Goal: Information Seeking & Learning: Check status

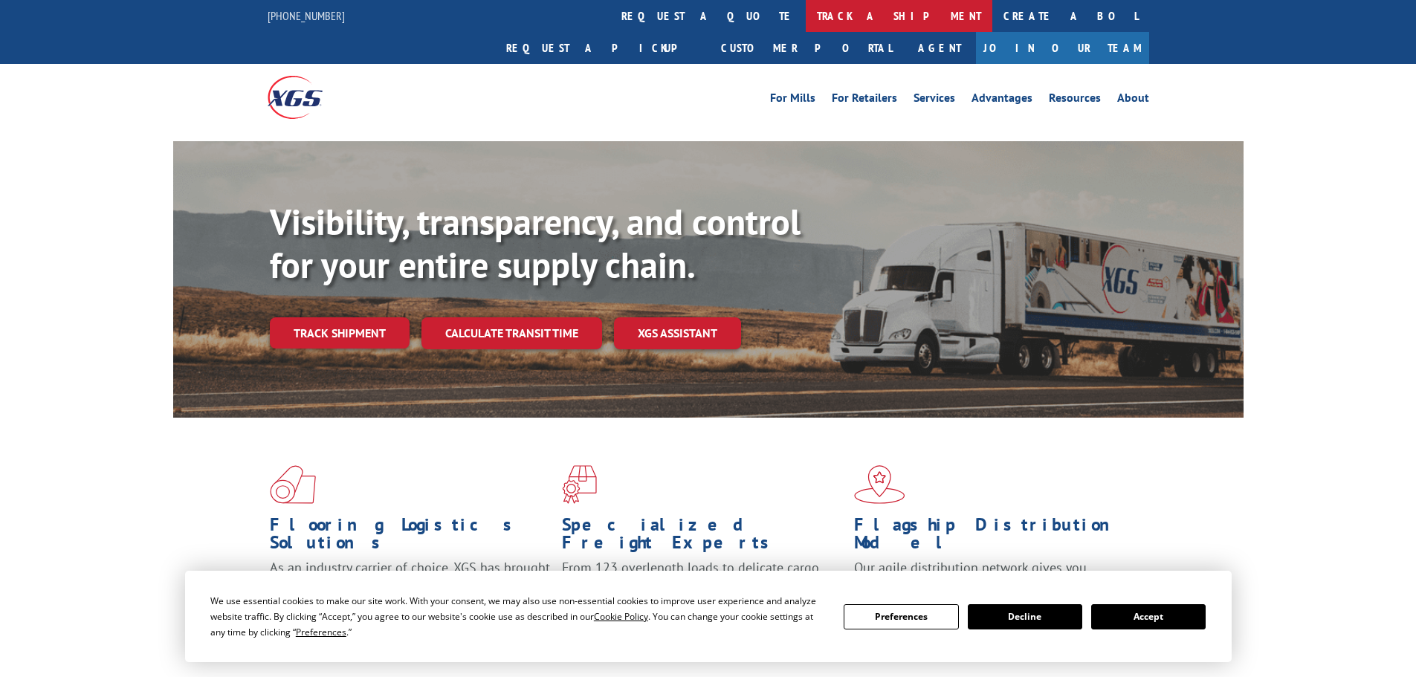
click at [806, 17] on link "track a shipment" at bounding box center [899, 16] width 187 height 32
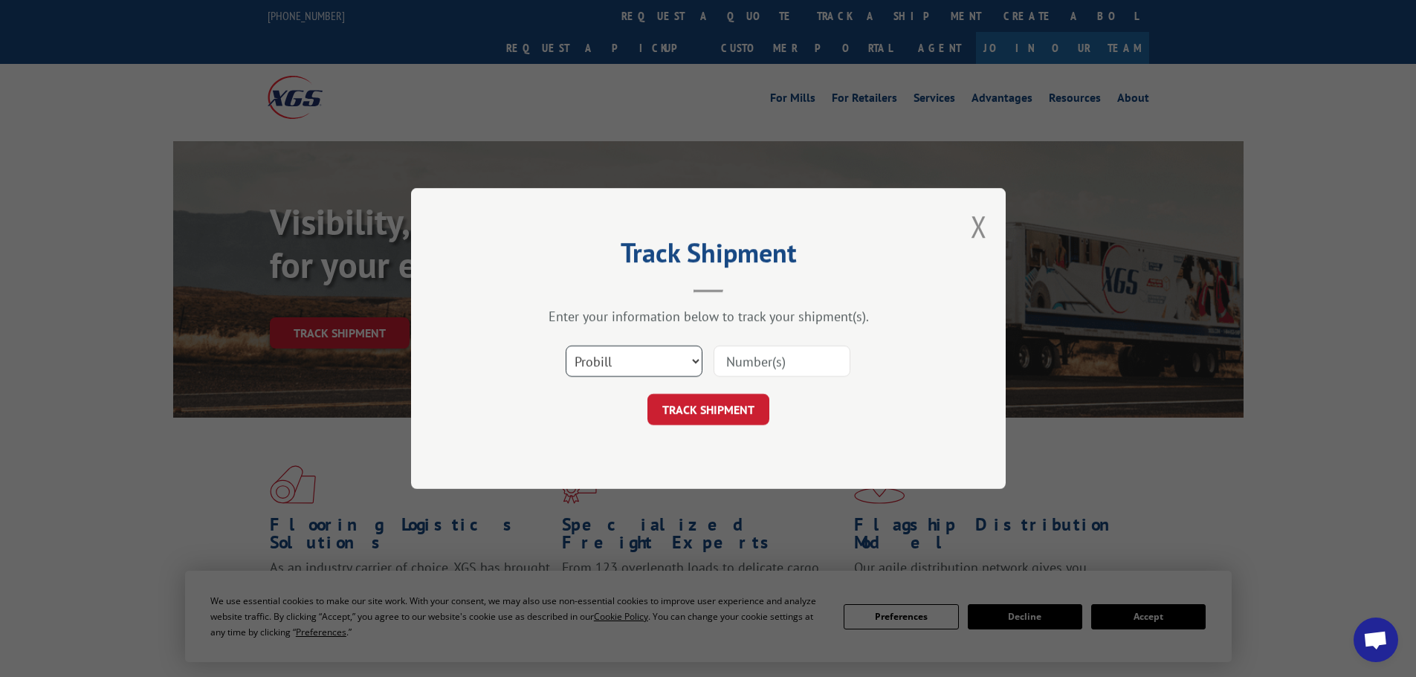
click at [598, 360] on select "Select category... Probill BOL PO" at bounding box center [634, 361] width 137 height 31
select select "bol"
click at [566, 346] on select "Select category... Probill BOL PO" at bounding box center [634, 361] width 137 height 31
click at [754, 363] on input at bounding box center [782, 361] width 137 height 31
paste input "6008797"
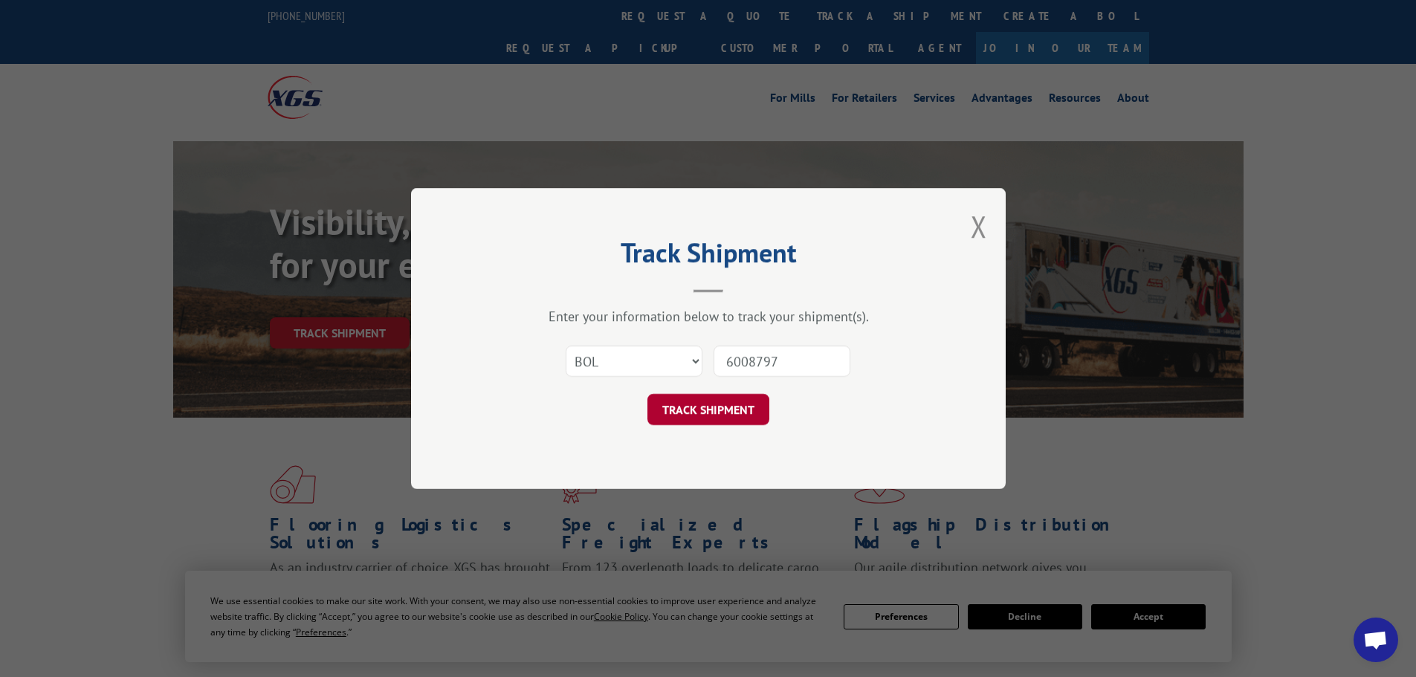
type input "6008797"
click at [719, 413] on button "TRACK SHIPMENT" at bounding box center [708, 409] width 122 height 31
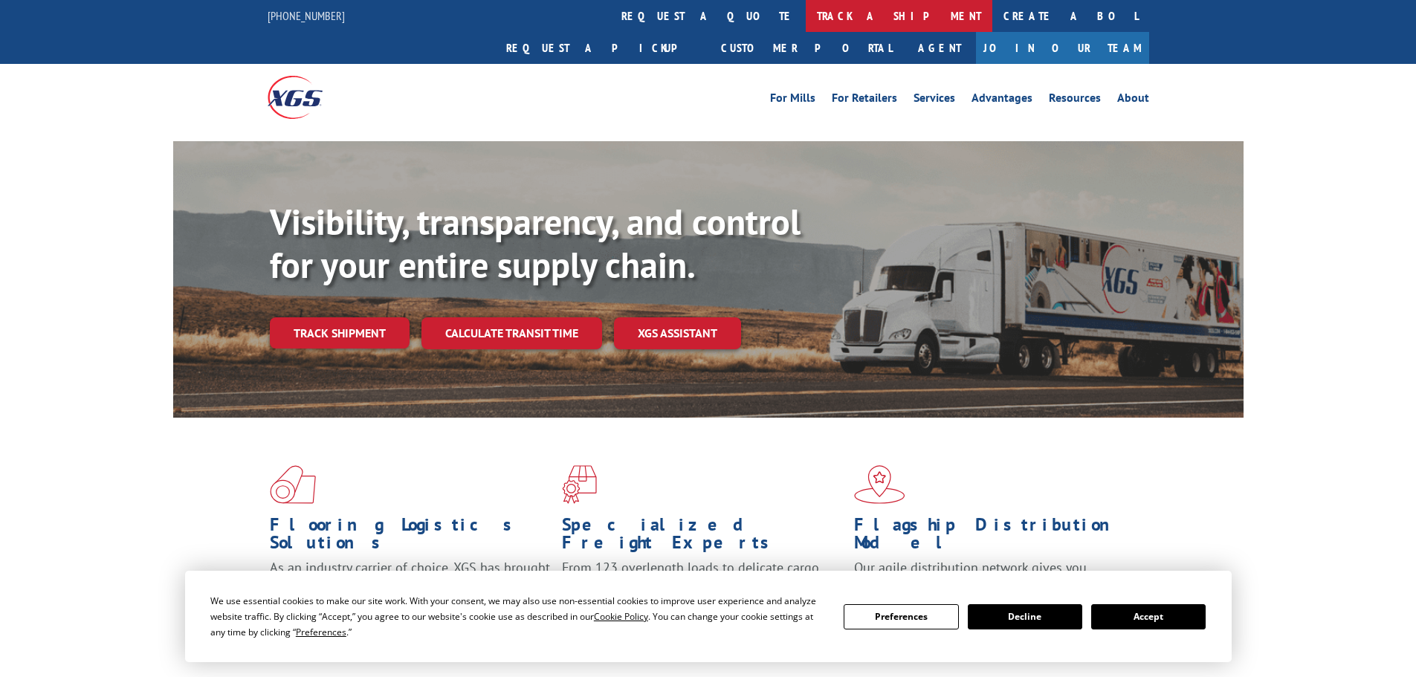
click at [806, 9] on link "track a shipment" at bounding box center [899, 16] width 187 height 32
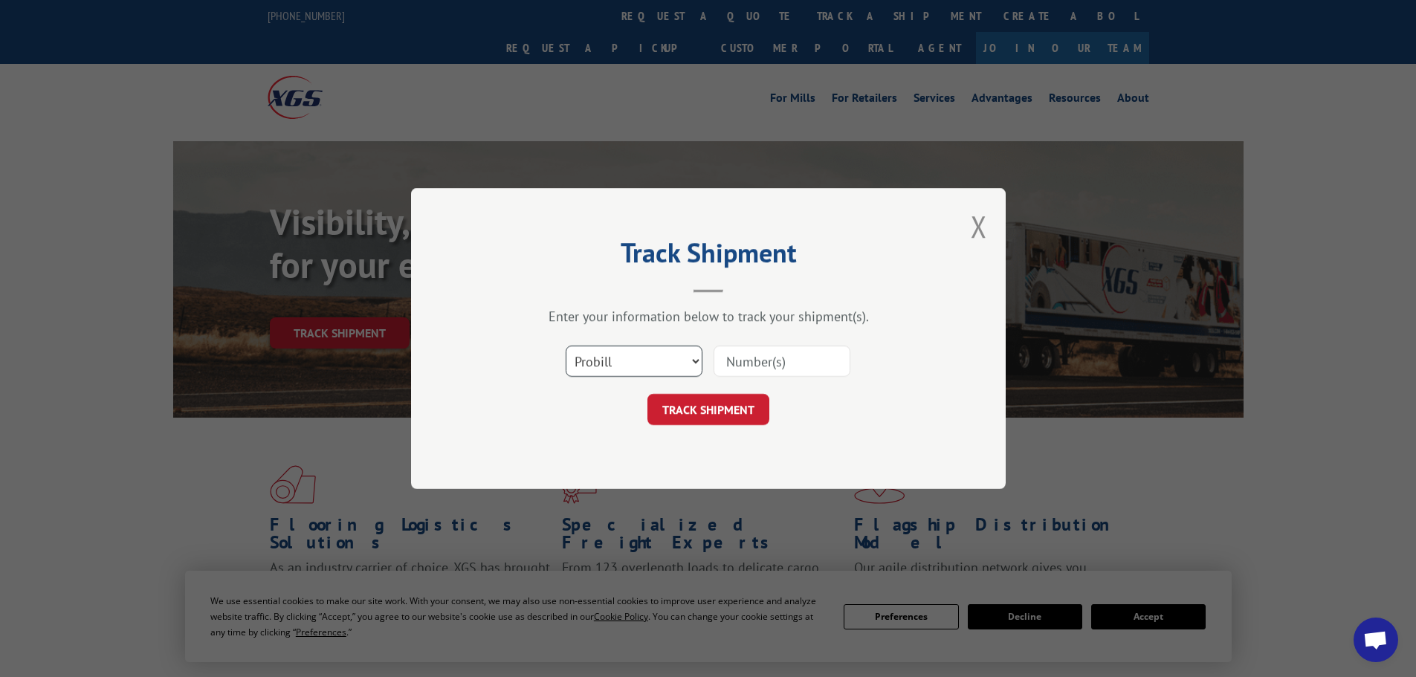
click at [633, 360] on select "Select category... Probill BOL PO" at bounding box center [634, 361] width 137 height 31
select select "bol"
click at [566, 346] on select "Select category... Probill BOL PO" at bounding box center [634, 361] width 137 height 31
click at [735, 360] on input at bounding box center [782, 361] width 137 height 31
paste input "6008798"
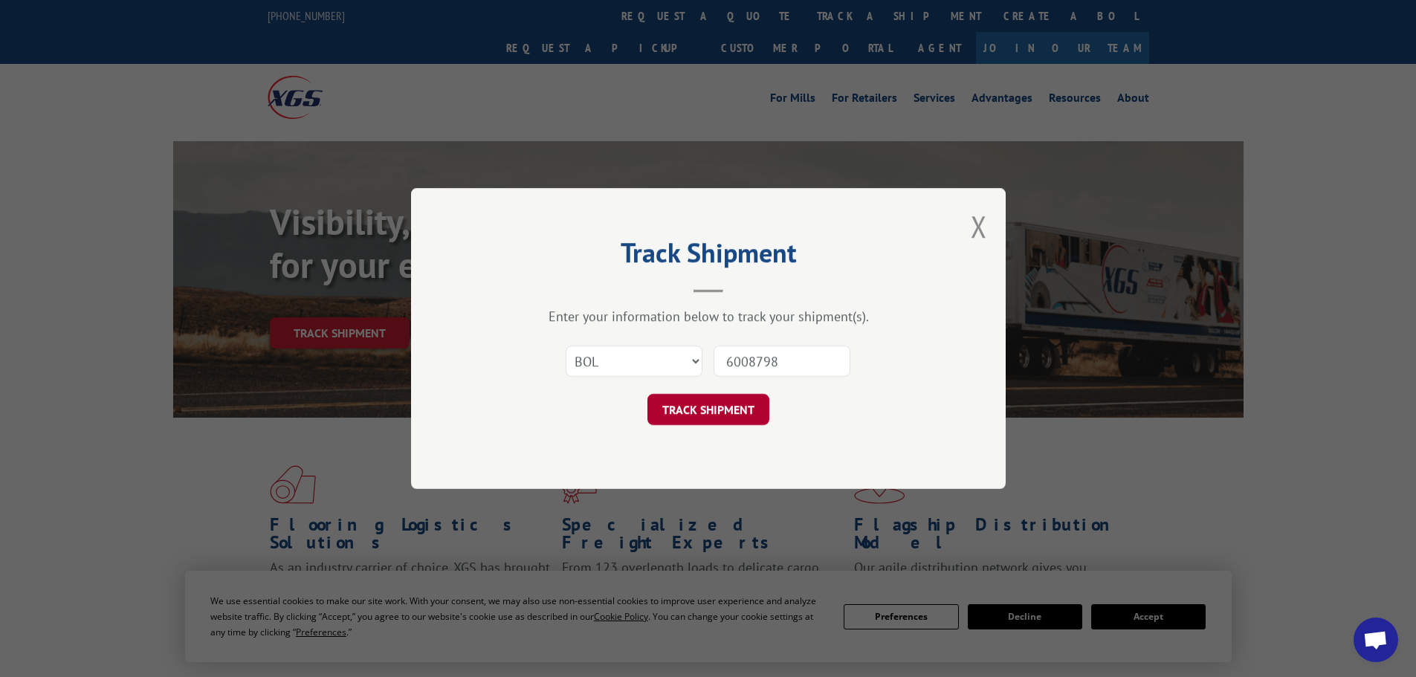
type input "6008798"
click at [722, 406] on button "TRACK SHIPMENT" at bounding box center [708, 409] width 122 height 31
